Goal: Transaction & Acquisition: Purchase product/service

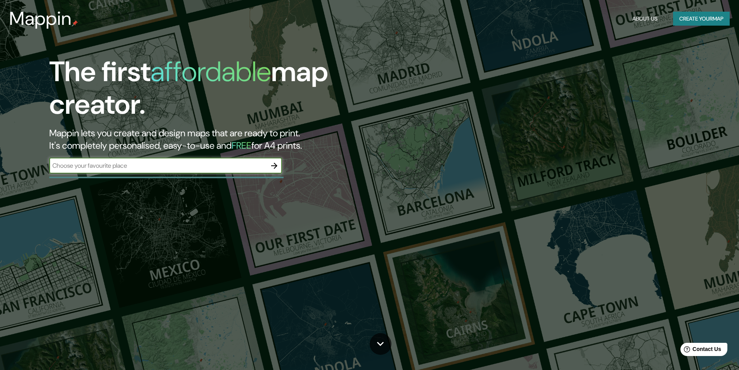
click at [274, 169] on icon "button" at bounding box center [274, 165] width 9 height 9
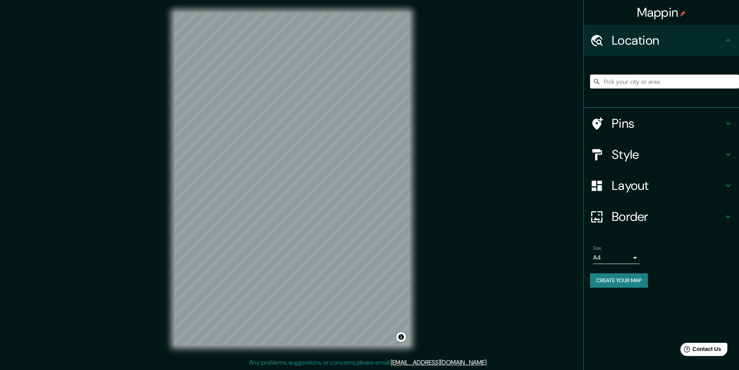
scroll to position [0, 0]
click at [611, 82] on input "Pick your city or area" at bounding box center [664, 81] width 149 height 14
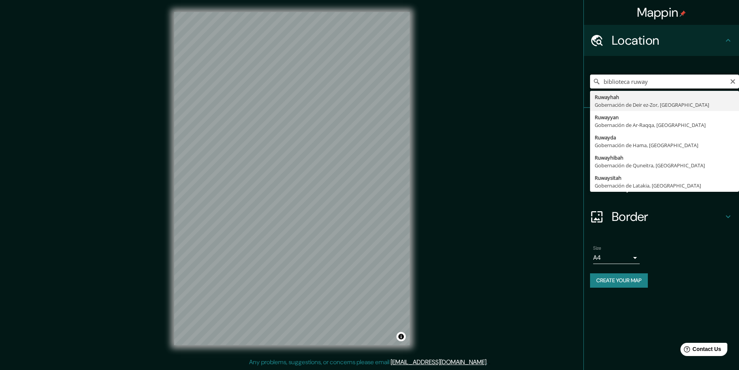
drag, startPoint x: 666, startPoint y: 81, endPoint x: 601, endPoint y: 85, distance: 65.6
click at [601, 85] on input "biblioteca ruway" at bounding box center [664, 81] width 149 height 14
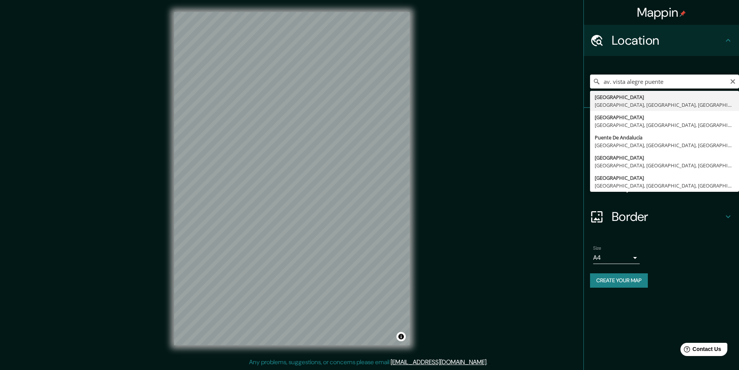
type input "[GEOGRAPHIC_DATA], [GEOGRAPHIC_DATA], [GEOGRAPHIC_DATA], [GEOGRAPHIC_DATA]"
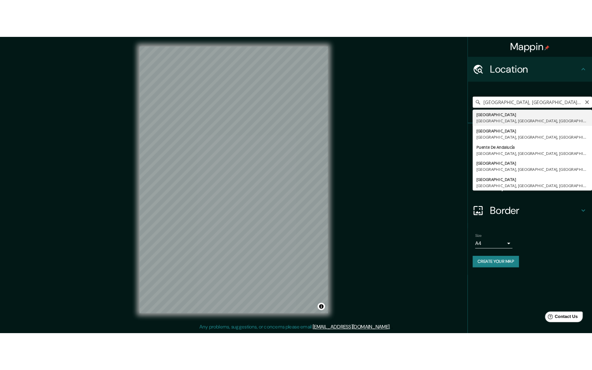
scroll to position [0, 0]
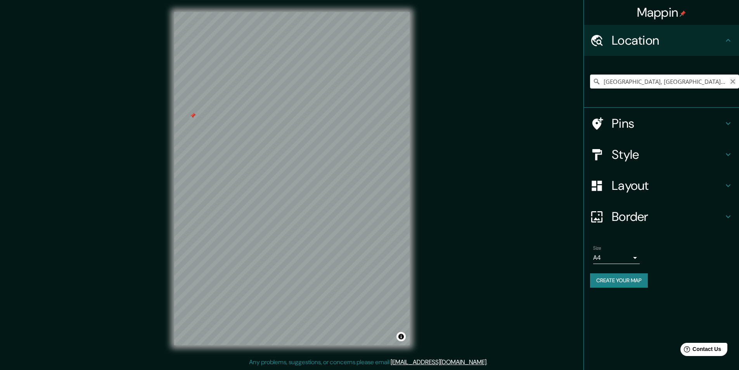
click at [732, 82] on icon "Clear" at bounding box center [732, 81] width 5 height 5
type input "[GEOGRAPHIC_DATA], [GEOGRAPHIC_DATA], [GEOGRAPHIC_DATA]"
